Goal: Task Accomplishment & Management: Complete application form

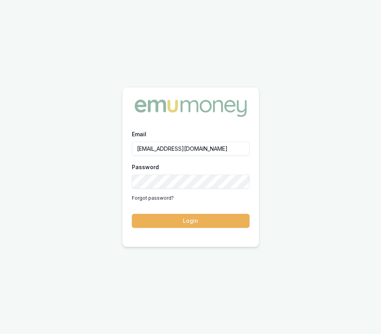
click at [200, 224] on button "Login" at bounding box center [191, 221] width 118 height 14
click at [200, 224] on form "Email eujin.ooi@emumoney.com.au Password Forgot password? Login" at bounding box center [191, 178] width 118 height 99
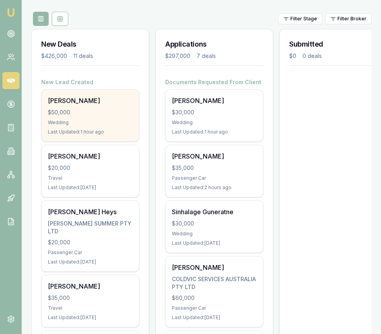
scroll to position [88, 0]
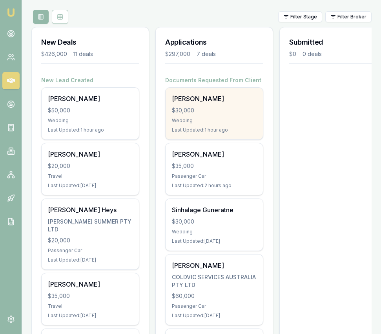
click at [184, 115] on div "BHUPINDER SINGH $30,000 Wedding Last Updated: 1 hour ago" at bounding box center [213, 114] width 97 height 52
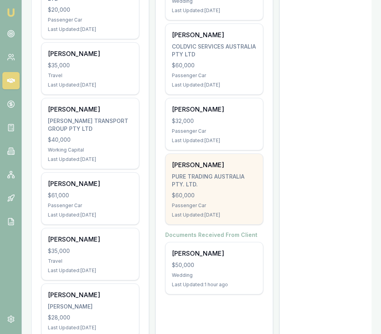
scroll to position [321, 0]
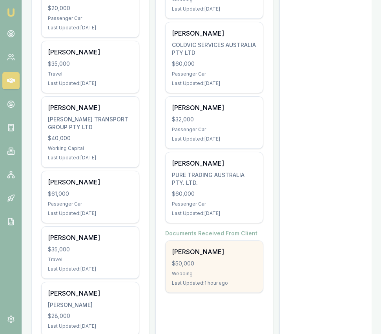
click at [201, 264] on div "$50,000" at bounding box center [214, 264] width 85 height 8
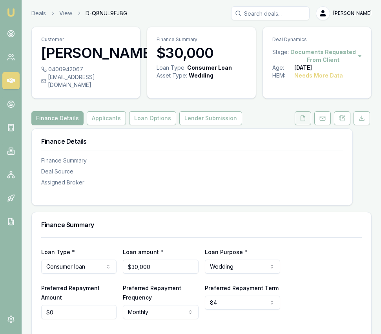
click at [294, 124] on button at bounding box center [302, 118] width 16 height 14
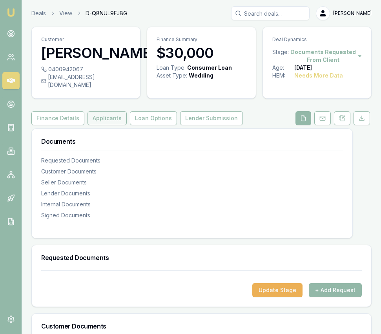
click at [92, 125] on button "Applicants" at bounding box center [106, 118] width 39 height 14
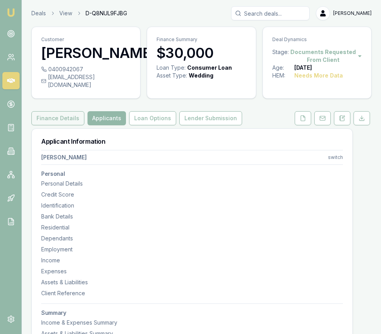
click at [56, 125] on button "Finance Details" at bounding box center [57, 118] width 53 height 14
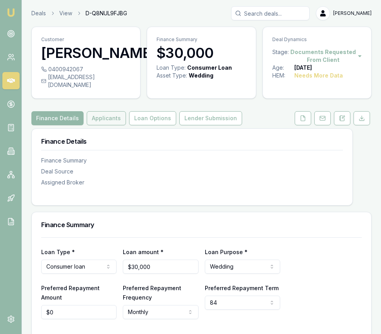
click at [97, 125] on button "Applicants" at bounding box center [106, 118] width 39 height 14
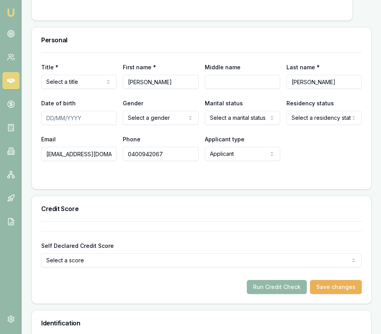
scroll to position [350, 0]
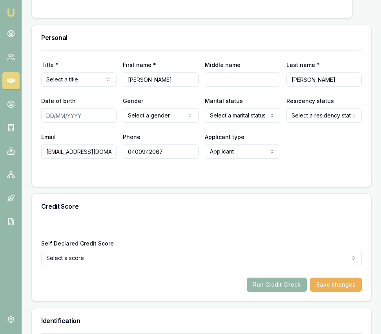
click at [49, 122] on input "Date of birth" at bounding box center [78, 116] width 75 height 14
type input "03/03/1988"
select select "MARRIED"
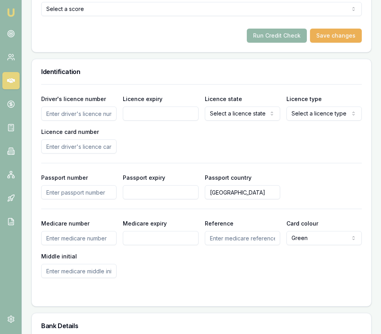
scroll to position [604, 0]
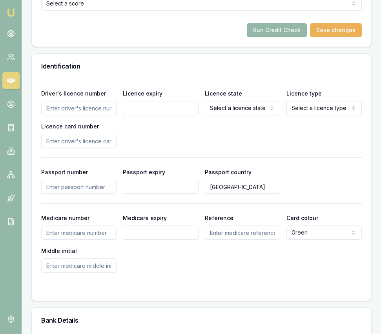
click at [85, 115] on input "Driver's licence number" at bounding box center [78, 108] width 75 height 14
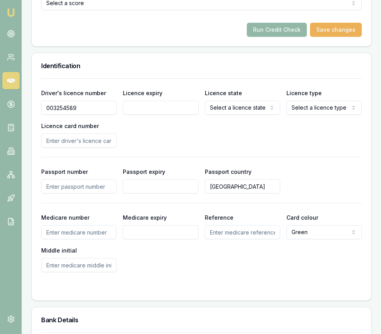
type input "003254589"
click at [154, 114] on input "Licence expiry" at bounding box center [160, 108] width 75 height 14
type input "30"
drag, startPoint x: 127, startPoint y: 116, endPoint x: 135, endPoint y: 110, distance: 10.0
click at [128, 115] on input "/10/2026" at bounding box center [160, 108] width 75 height 14
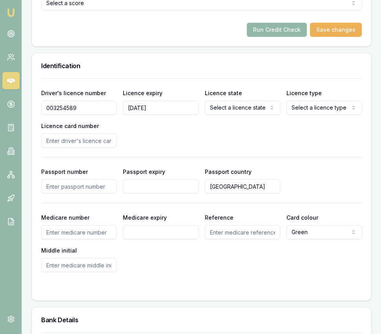
type input "30/10/2026"
click at [221, 96] on label "Licence state" at bounding box center [223, 93] width 37 height 7
click at [221, 103] on button "Select a licence state" at bounding box center [242, 108] width 75 height 14
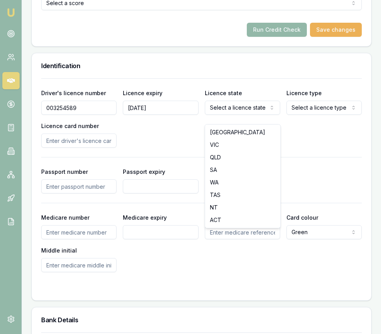
select select "VIC"
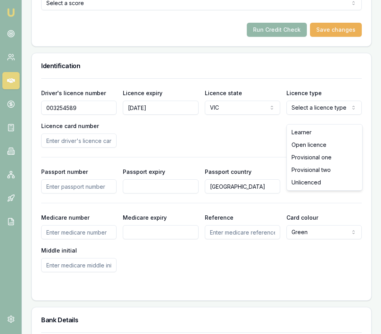
select select "OPEN_LICENCE"
click at [103, 148] on input "Licence card number" at bounding box center [78, 141] width 75 height 14
click at [79, 148] on input "Licence card number" at bounding box center [78, 141] width 75 height 14
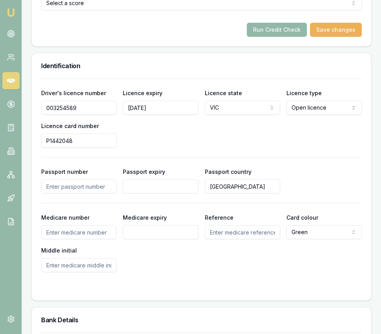
type input "P1442048"
click at [129, 272] on div "Medicare number Medicare expiry Reference Card colour Green Green Blue Yellow M…" at bounding box center [201, 243] width 320 height 60
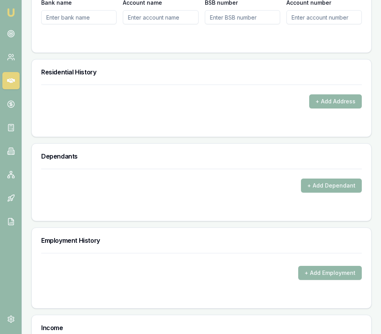
scroll to position [950, 0]
click at [338, 107] on button "+ Add Address" at bounding box center [335, 101] width 53 height 14
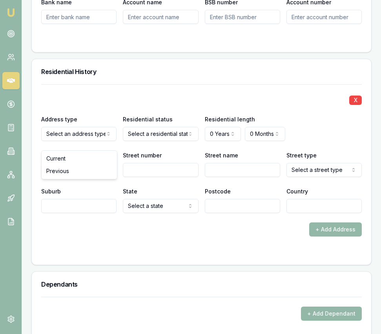
drag, startPoint x: 85, startPoint y: 162, endPoint x: 114, endPoint y: 158, distance: 29.4
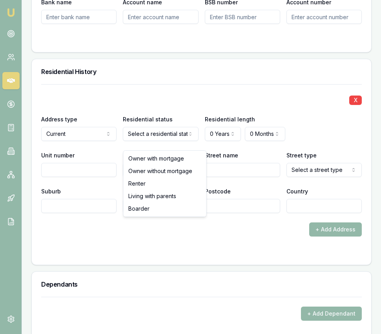
select select "RENTER"
drag, startPoint x: 150, startPoint y: 183, endPoint x: 155, endPoint y: 181, distance: 5.5
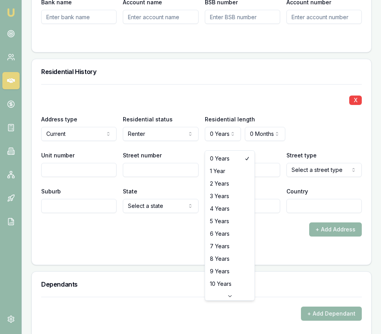
select select "3"
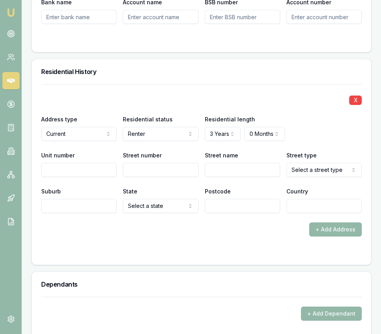
click at [168, 177] on input "Street number" at bounding box center [160, 170] width 75 height 14
type input "25"
click at [217, 177] on input "Street name" at bounding box center [242, 170] width 75 height 14
type input "Boundary"
select select "Ramble"
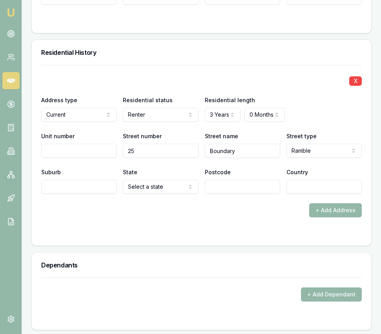
scroll to position [985, 0]
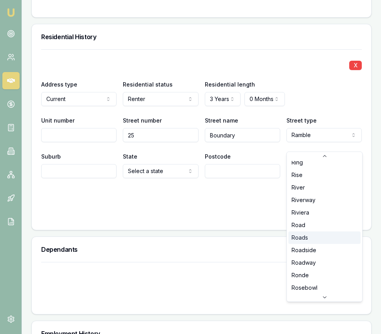
scroll to position [1826, 0]
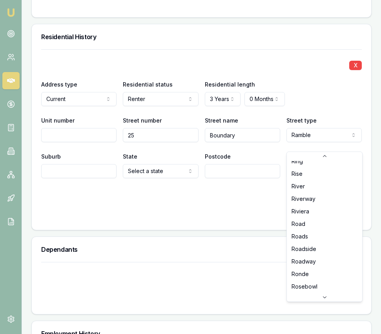
select select "Road"
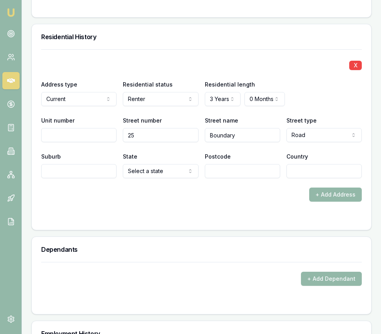
click at [87, 178] on input "Suburb" at bounding box center [78, 171] width 75 height 14
type input "Wollert"
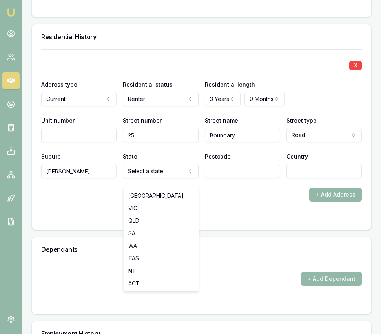
select select "VIC"
click at [216, 177] on input "Postcode" at bounding box center [242, 171] width 75 height 14
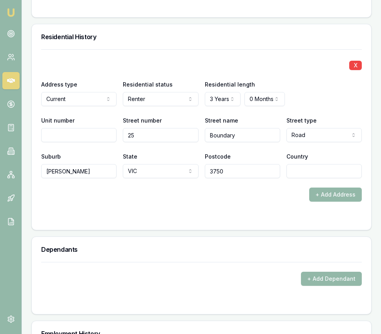
type input "3750"
click at [180, 221] on div at bounding box center [201, 217] width 320 height 6
click at [305, 177] on input "Country" at bounding box center [323, 171] width 75 height 14
type input "Australia"
click at [258, 221] on div at bounding box center [201, 217] width 320 height 6
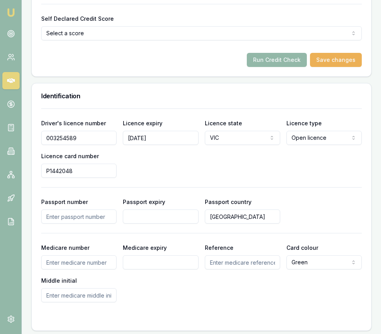
scroll to position [575, 0]
click at [295, 212] on div "Passport number Passport expiry Passport country Australia" at bounding box center [201, 210] width 320 height 27
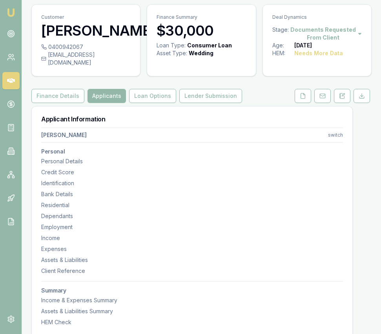
scroll to position [0, 0]
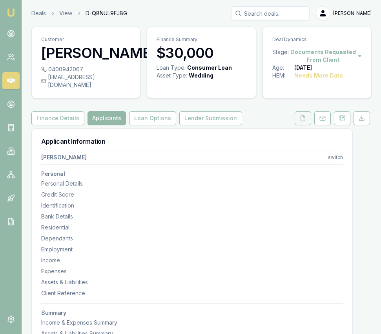
click at [299, 122] on icon at bounding box center [302, 118] width 6 height 6
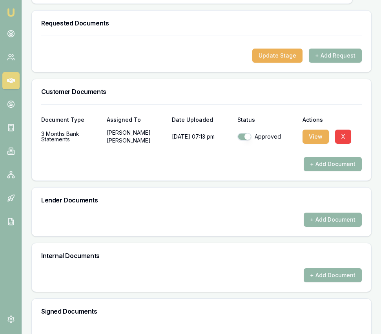
scroll to position [241, 0]
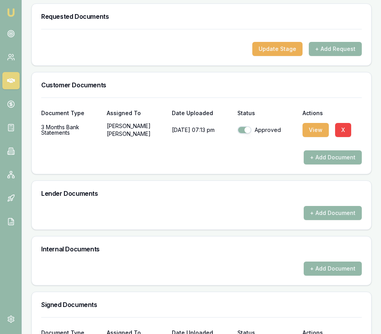
click at [321, 151] on div at bounding box center [201, 144] width 320 height 13
click at [315, 165] on button "+ Add Document" at bounding box center [332, 158] width 58 height 14
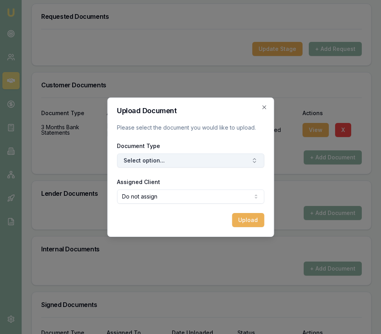
click at [220, 163] on button "Select option..." at bounding box center [190, 161] width 147 height 14
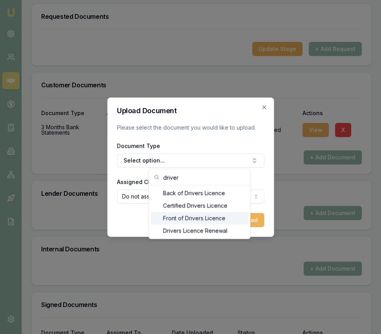
type input "driver"
click at [211, 217] on div "Front of Drivers Licence" at bounding box center [200, 218] width 98 height 13
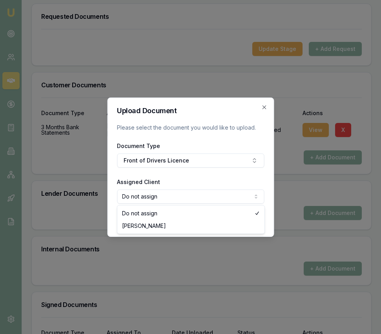
select select "U-GLWKR6UZ63"
click at [251, 216] on button "Upload" at bounding box center [248, 220] width 32 height 14
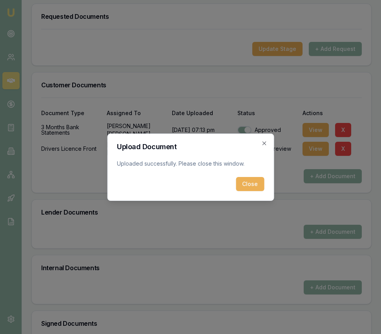
click at [265, 178] on div "Upload Document Uploaded successfully. Please close this window. Close Close" at bounding box center [190, 167] width 167 height 67
click at [257, 185] on button "Close" at bounding box center [250, 184] width 28 height 14
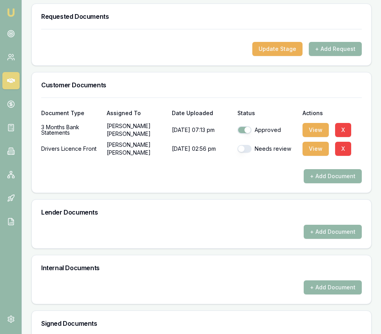
click at [243, 153] on button "button" at bounding box center [244, 149] width 14 height 8
checkbox input "true"
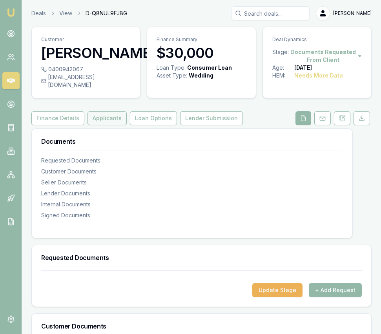
click at [102, 122] on button "Applicants" at bounding box center [106, 118] width 39 height 14
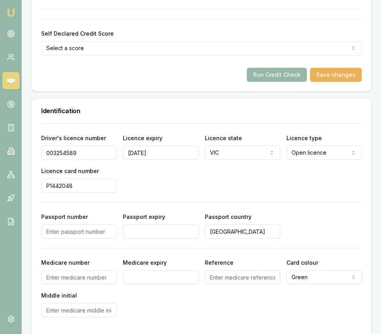
scroll to position [562, 0]
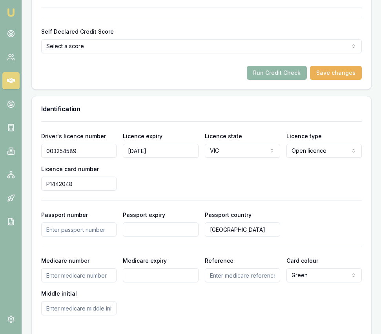
click at [284, 80] on button "Run Credit Check" at bounding box center [277, 73] width 60 height 14
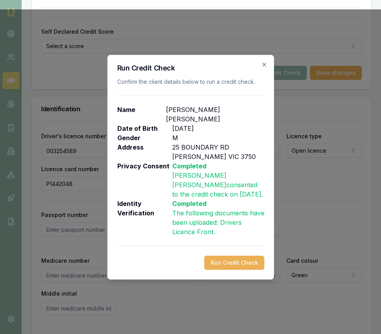
click at [220, 256] on button "Run Credit Check" at bounding box center [234, 263] width 60 height 14
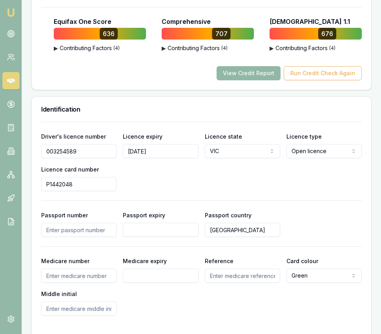
click at [232, 80] on button "View Credit Report" at bounding box center [248, 73] width 64 height 14
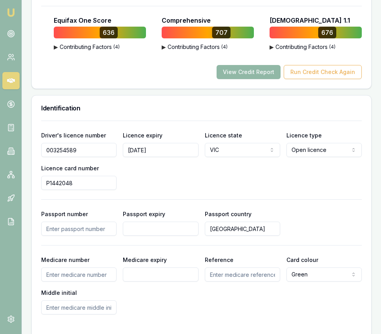
scroll to position [563, 0]
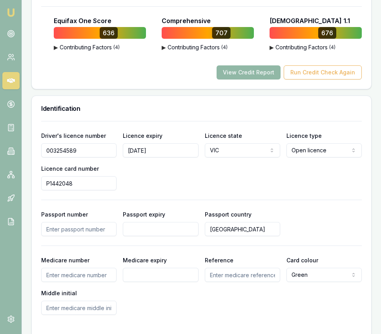
click at [232, 80] on button "View Credit Report" at bounding box center [248, 72] width 64 height 14
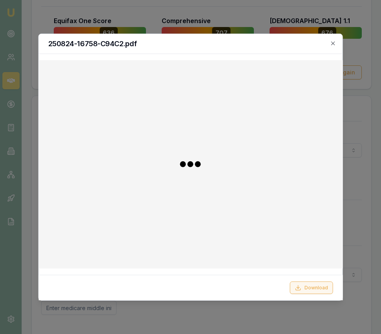
drag, startPoint x: 309, startPoint y: 296, endPoint x: 307, endPoint y: 291, distance: 6.1
click at [309, 295] on div "Download" at bounding box center [190, 287] width 304 height 25
click at [307, 291] on button "Download" at bounding box center [311, 288] width 43 height 13
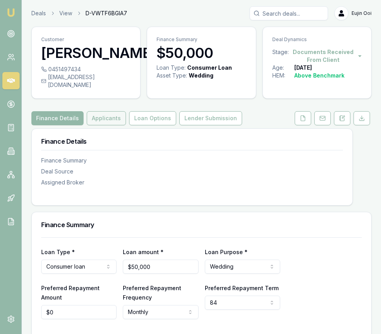
click at [104, 111] on button "Applicants" at bounding box center [106, 118] width 39 height 14
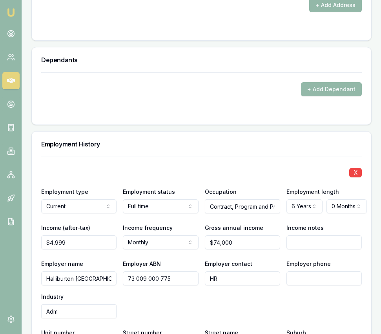
scroll to position [1177, 0]
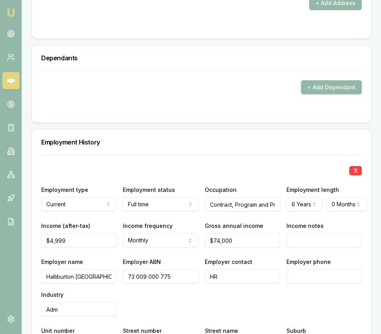
click at [102, 271] on input "Halliburton Australia" at bounding box center [78, 277] width 75 height 14
click at [102, 270] on input "Halliburton Australia" at bounding box center [78, 277] width 75 height 14
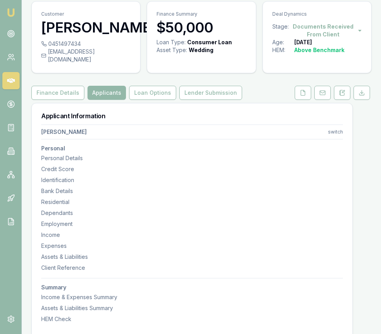
scroll to position [0, 0]
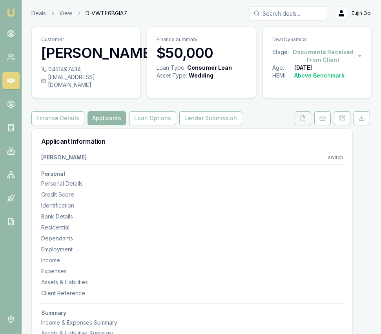
click at [302, 114] on button at bounding box center [302, 118] width 16 height 14
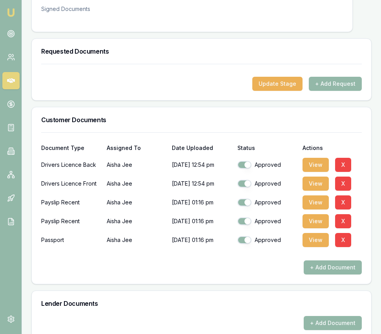
scroll to position [447, 0]
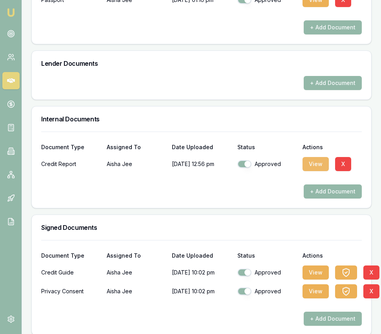
click at [312, 157] on button "View" at bounding box center [315, 164] width 26 height 14
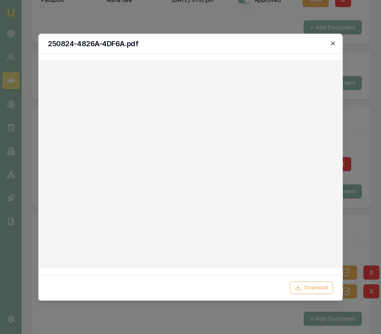
click at [335, 41] on icon "button" at bounding box center [333, 43] width 6 height 6
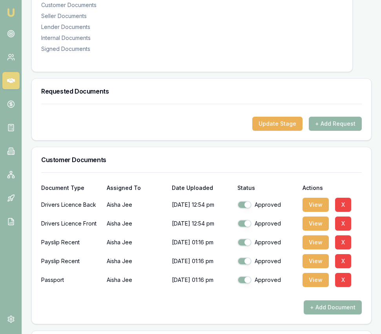
scroll to position [0, 0]
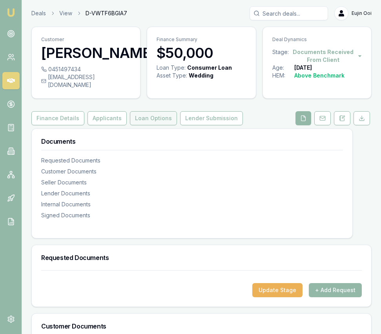
click at [147, 115] on button "Loan Options" at bounding box center [153, 118] width 47 height 14
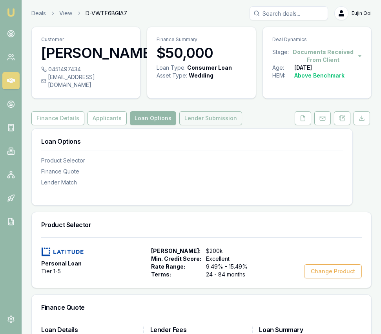
click at [216, 114] on button "Lender Submission" at bounding box center [210, 118] width 63 height 14
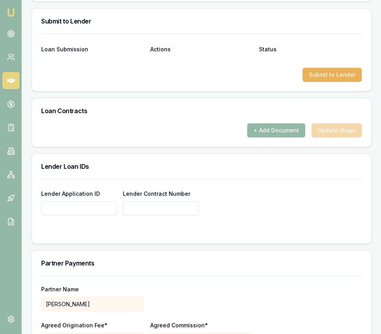
scroll to position [528, 0]
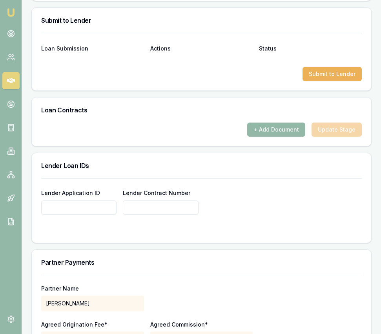
click at [53, 201] on input "Lender Application ID" at bounding box center [78, 208] width 75 height 14
paste input "0000640444"
type input "0000640444"
paste input "0000640444"
type input "0000640444"
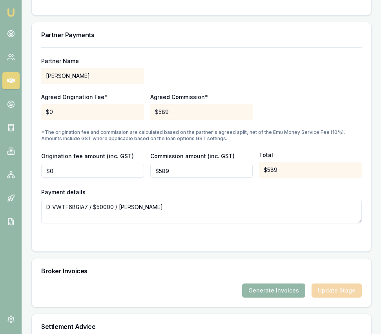
scroll to position [761, 0]
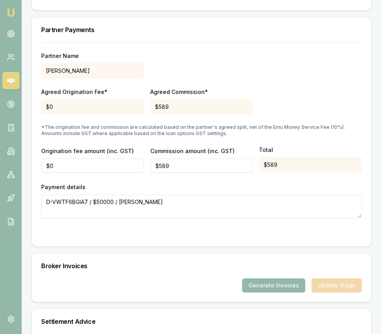
type input "0000640444"
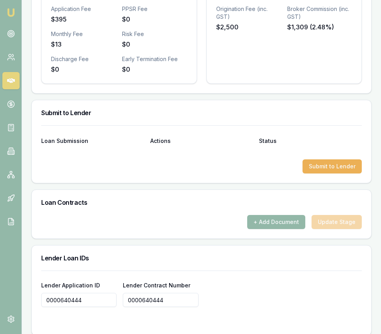
scroll to position [434, 0]
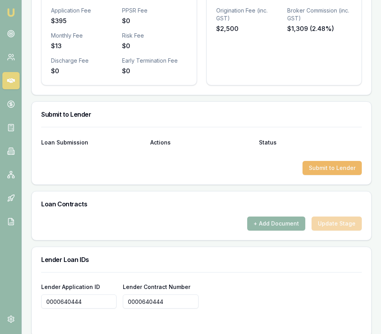
type input "0000640444"
click at [338, 161] on button "Submit to Lender" at bounding box center [331, 168] width 59 height 14
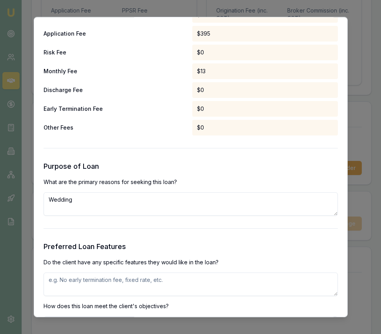
scroll to position [659, 0]
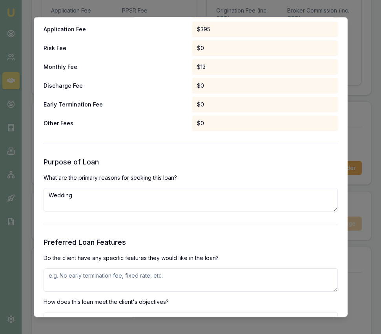
click at [115, 200] on textarea "Wedding" at bounding box center [191, 200] width 294 height 24
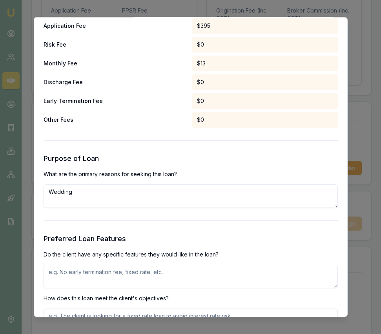
click at [122, 271] on textarea at bounding box center [191, 277] width 294 height 24
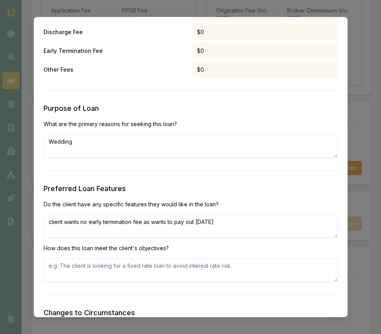
type textarea "client wants no early termination fee as wants to pay out within 2 years"
click at [131, 267] on textarea at bounding box center [191, 271] width 294 height 24
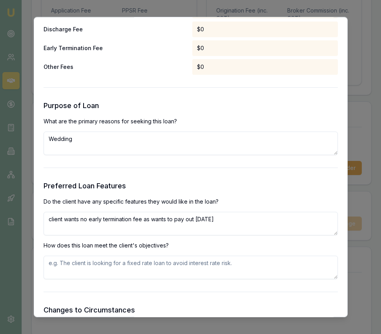
scroll to position [717, 0]
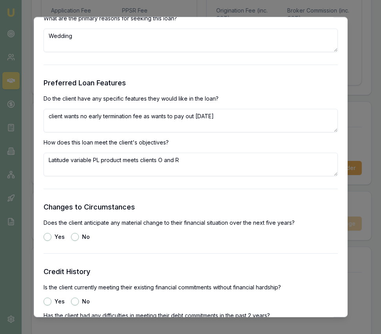
type textarea "Latitude variable PL product meets clients O and R"
click at [77, 239] on button "No" at bounding box center [75, 237] width 8 height 8
radio input "true"
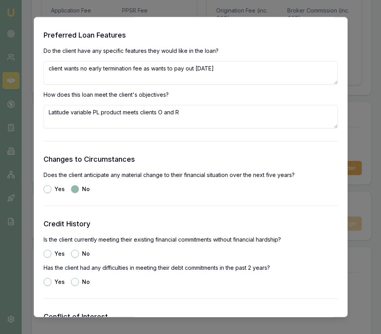
scroll to position [867, 0]
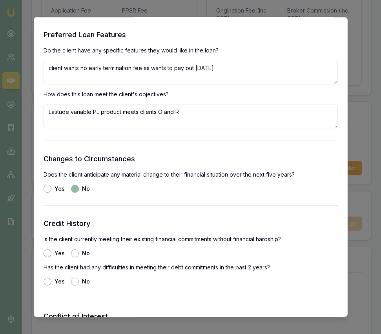
drag, startPoint x: 47, startPoint y: 254, endPoint x: 59, endPoint y: 257, distance: 12.6
click at [47, 254] on button "Yes" at bounding box center [48, 254] width 8 height 8
radio input "true"
click at [74, 280] on button "No" at bounding box center [75, 282] width 8 height 8
radio input "true"
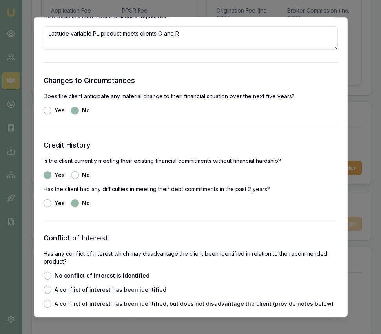
scroll to position [954, 0]
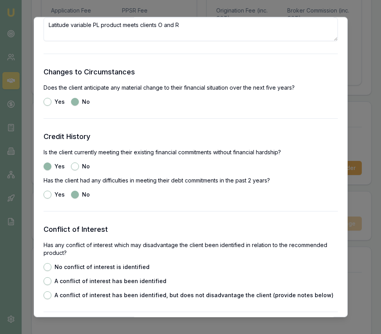
click at [49, 267] on button "No conflict of interest is identified" at bounding box center [48, 267] width 8 height 8
radio input "true"
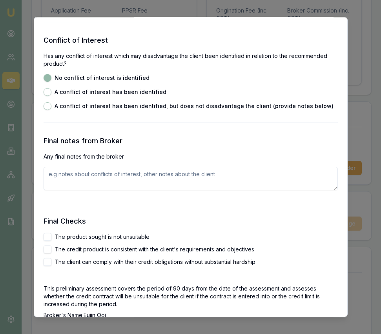
scroll to position [1159, 0]
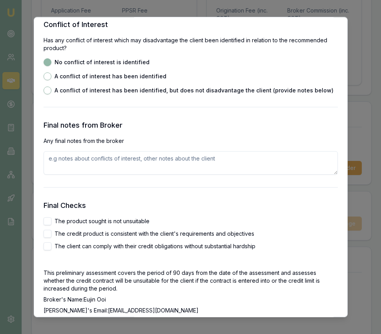
drag, startPoint x: 48, startPoint y: 221, endPoint x: 51, endPoint y: 230, distance: 9.5
click at [47, 221] on button "The product sought is not unsuitable" at bounding box center [48, 222] width 8 height 8
checkbox input "true"
click at [51, 232] on div "The credit product is consistent with the client's requirements and objectives" at bounding box center [191, 234] width 294 height 8
click at [49, 232] on button "The credit product is consistent with the client's requirements and objectives" at bounding box center [48, 234] width 8 height 8
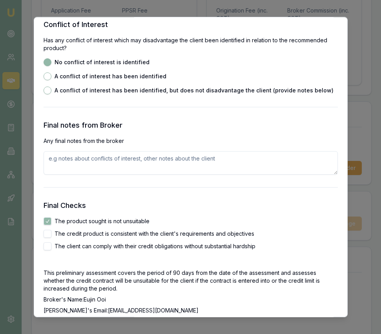
checkbox input "true"
click at [48, 244] on button "The client can comply with their credit obligations without substantial hardship" at bounding box center [48, 247] width 8 height 8
checkbox input "true"
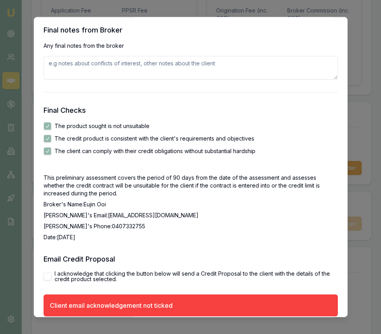
scroll to position [1290, 0]
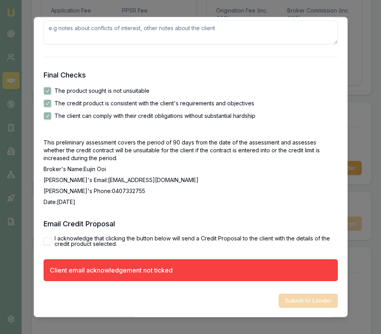
click at [49, 239] on button "I acknowledge that clicking the button below will send a Credit Proposal to the…" at bounding box center [48, 242] width 8 height 8
checkbox input "true"
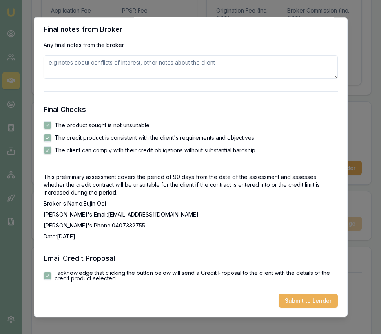
scroll to position [1255, 0]
click at [318, 298] on button "Submit to Lender" at bounding box center [307, 301] width 59 height 14
